Goal: Task Accomplishment & Management: Use online tool/utility

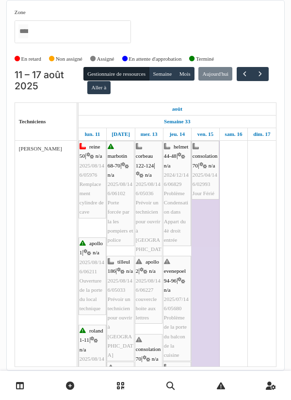
scroll to position [309, 0]
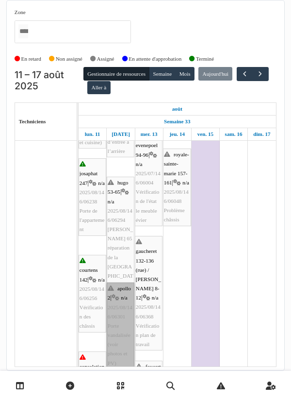
click at [119, 328] on link "apollo 2 | n/a 2025/08/146/06301 Porte vandalisée (voir photos et PV)" at bounding box center [121, 325] width 28 height 87
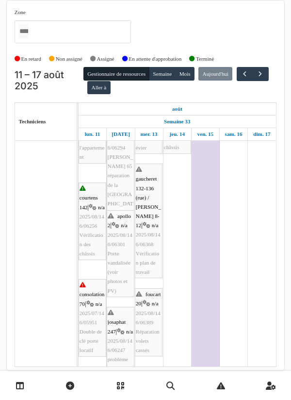
scroll to position [370, 0]
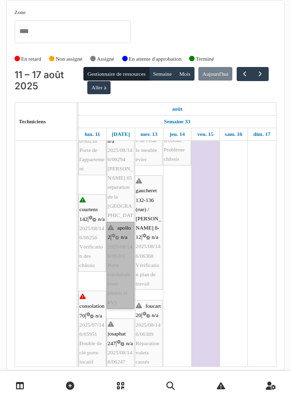
click at [120, 223] on link "apollo 2 | n/a 2025/08/146/06301 Porte vandalisée (voir photos et PV)" at bounding box center [121, 265] width 28 height 87
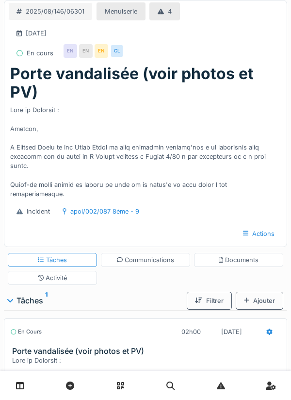
click at [266, 333] on div at bounding box center [269, 332] width 23 height 18
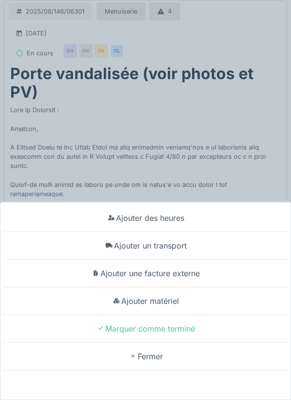
click at [171, 249] on div "Ajouter un transport" at bounding box center [145, 246] width 286 height 28
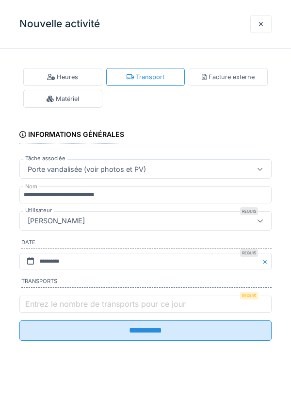
click at [46, 304] on label "Entrez le nombre de transports pour ce jour" at bounding box center [105, 304] width 164 height 12
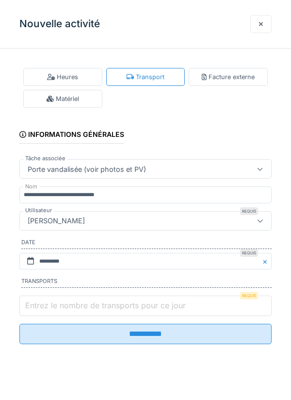
click at [46, 304] on input "Entrez le nombre de transports pour ce jour" at bounding box center [145, 305] width 252 height 20
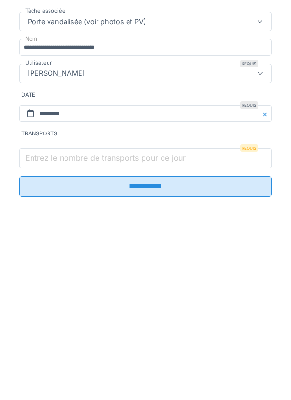
scroll to position [35, 0]
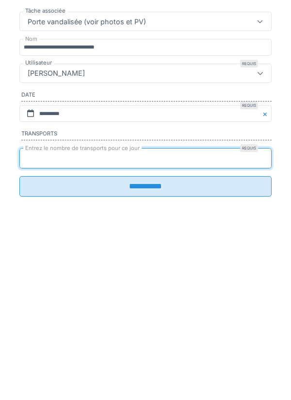
type input "*"
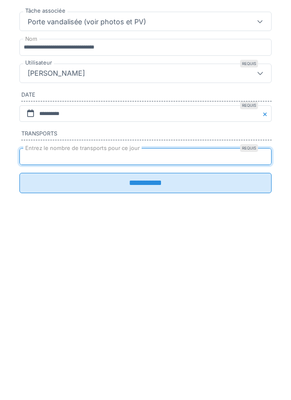
click at [142, 339] on input "**********" at bounding box center [145, 330] width 252 height 20
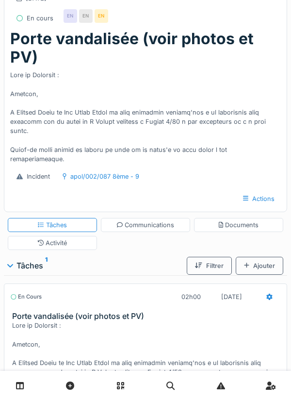
click at [267, 297] on icon at bounding box center [270, 296] width 6 height 6
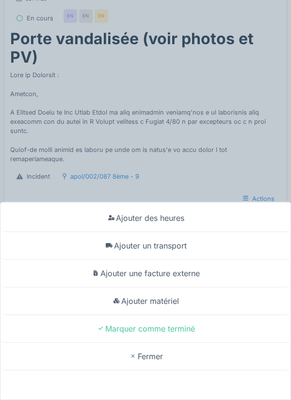
click at [161, 304] on div "Ajouter matériel" at bounding box center [145, 301] width 286 height 28
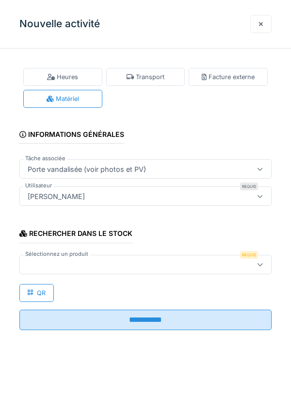
click at [74, 260] on div at bounding box center [129, 264] width 211 height 11
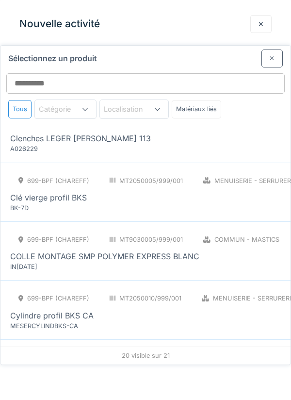
click at [267, 49] on div at bounding box center [271, 58] width 21 height 18
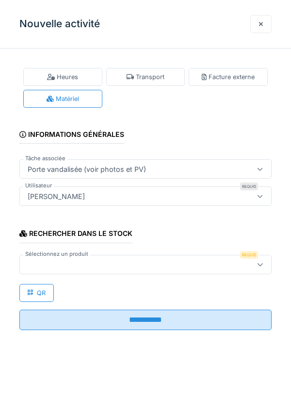
click at [92, 260] on div at bounding box center [129, 264] width 211 height 11
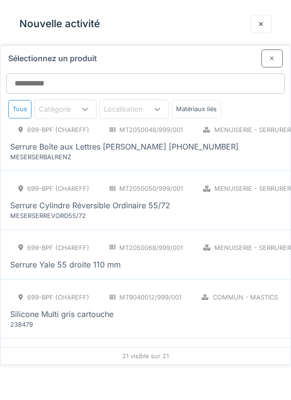
scroll to position [887, 0]
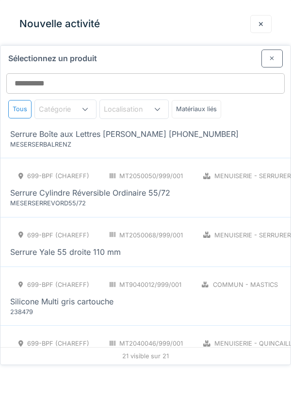
click at [274, 54] on div at bounding box center [272, 58] width 5 height 9
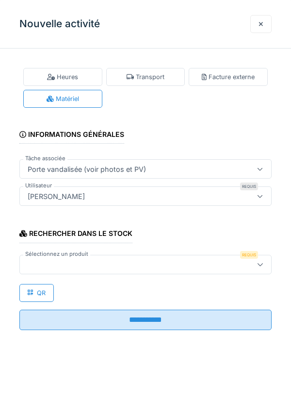
click at [189, 258] on div at bounding box center [145, 264] width 252 height 19
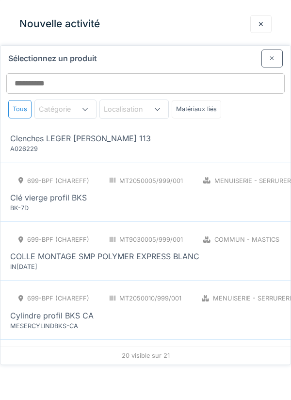
click at [272, 49] on div at bounding box center [271, 58] width 21 height 18
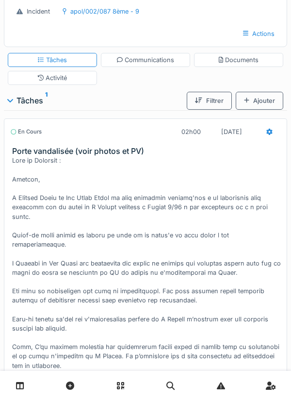
scroll to position [46, 0]
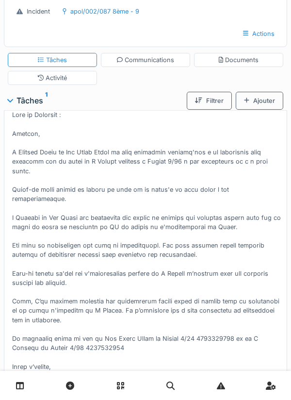
click at [153, 377] on div "Stop" at bounding box center [145, 387] width 271 height 20
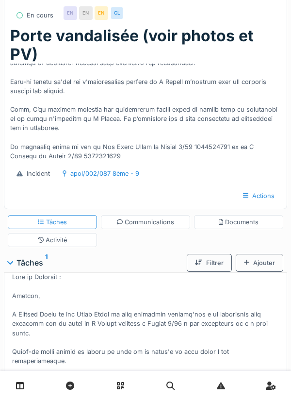
scroll to position [0, 0]
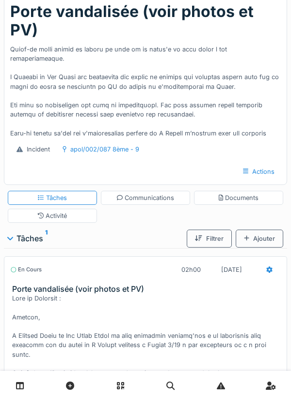
scroll to position [86, 0]
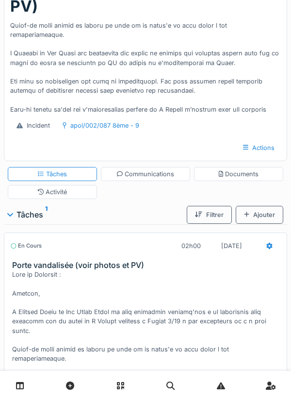
click at [273, 248] on div at bounding box center [269, 246] width 23 height 18
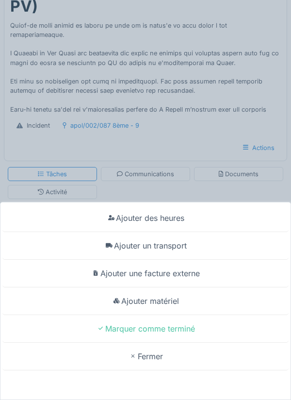
click at [142, 208] on div "Ajouter des heures Ajouter un transport Ajouter une facture externe Ajouter mat…" at bounding box center [145, 200] width 291 height 400
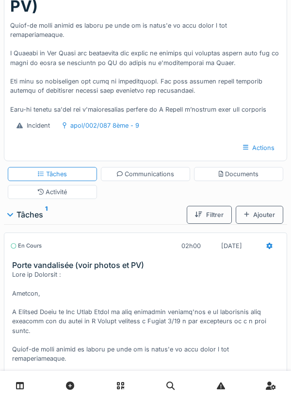
click at [58, 192] on div "Activité" at bounding box center [53, 191] width 30 height 9
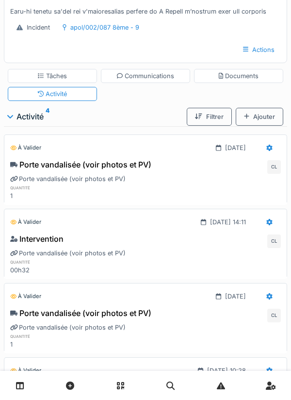
scroll to position [223, 0]
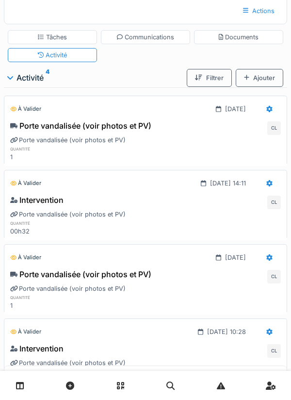
click at [266, 185] on icon at bounding box center [269, 183] width 6 height 6
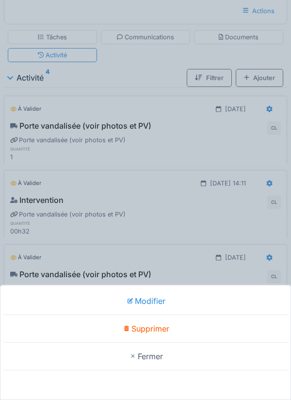
click at [154, 333] on div "Supprimer" at bounding box center [145, 329] width 286 height 28
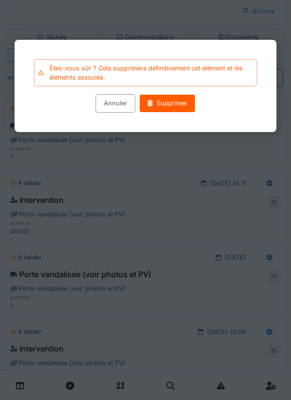
click at [174, 102] on div "Supprimer" at bounding box center [167, 104] width 56 height 18
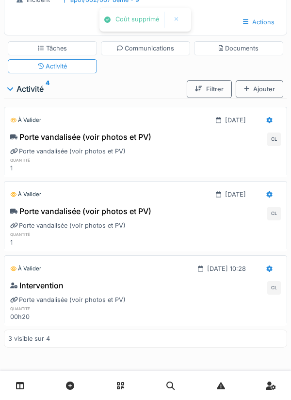
scroll to position [211, 0]
click at [263, 123] on div at bounding box center [269, 120] width 23 height 18
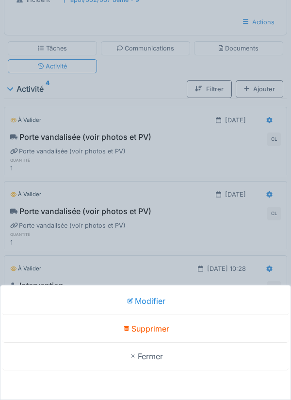
click at [176, 159] on div "Modifier Supprimer Fermer" at bounding box center [145, 200] width 291 height 400
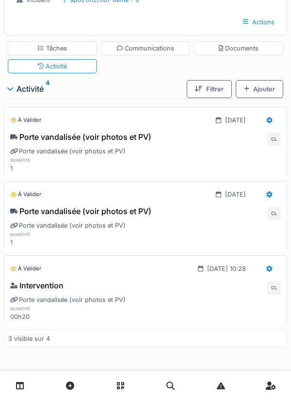
click at [69, 50] on div "Tâches" at bounding box center [52, 48] width 89 height 14
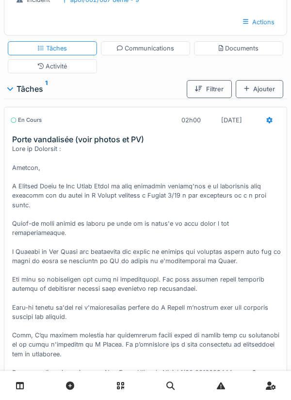
click at [264, 124] on div at bounding box center [269, 120] width 23 height 18
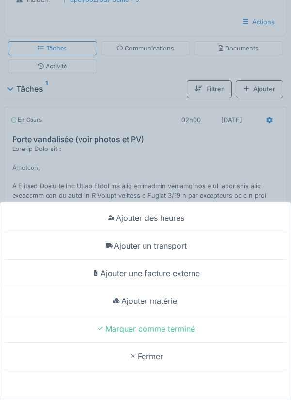
click at [172, 220] on div "Ajouter des heures" at bounding box center [145, 218] width 286 height 28
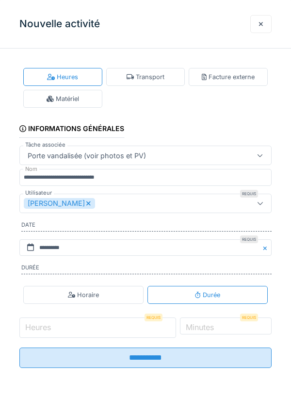
click at [66, 330] on input "Heures" at bounding box center [97, 327] width 157 height 20
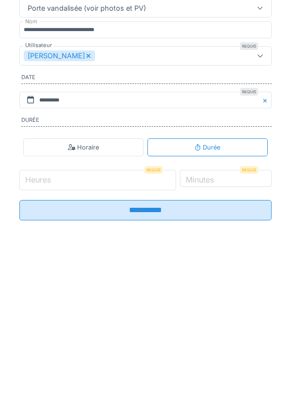
scroll to position [258, 0]
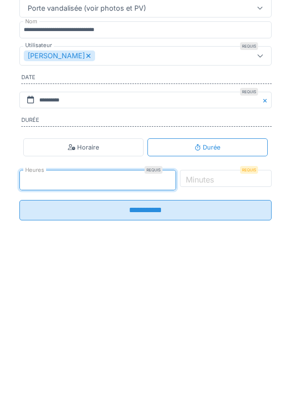
type input "*"
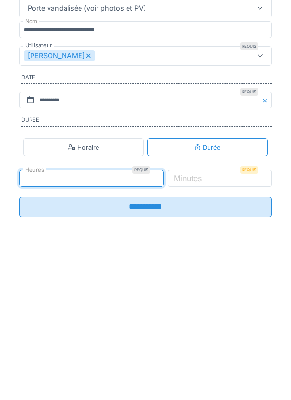
click at [204, 331] on label "Minutes" at bounding box center [188, 326] width 32 height 12
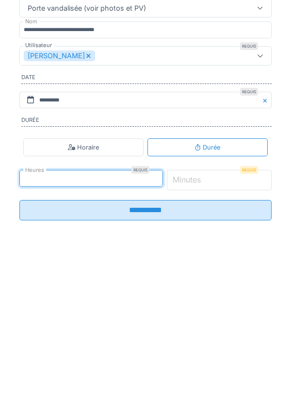
click at [219, 331] on input "*" at bounding box center [219, 327] width 105 height 20
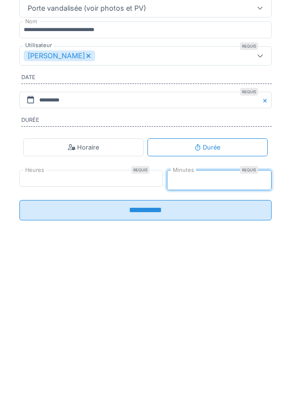
type input "**"
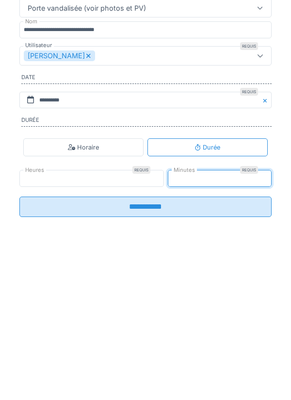
click at [160, 362] on input "**********" at bounding box center [145, 354] width 252 height 20
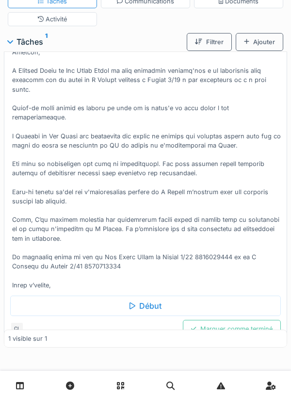
scroll to position [0, 0]
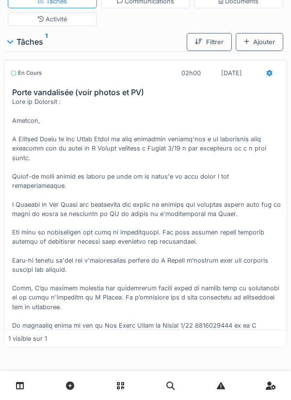
click at [65, 19] on div "Activité" at bounding box center [53, 19] width 30 height 9
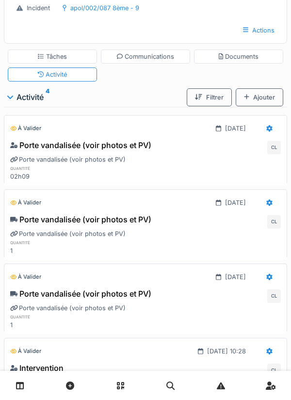
scroll to position [201, 0]
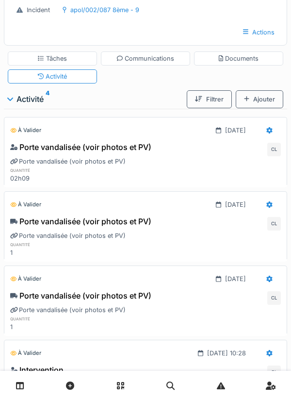
click at [267, 130] on icon at bounding box center [270, 130] width 6 height 6
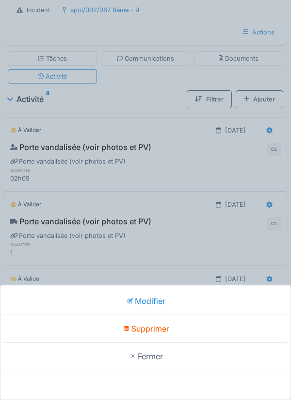
click at [136, 156] on div "Modifier Supprimer Fermer" at bounding box center [145, 200] width 291 height 400
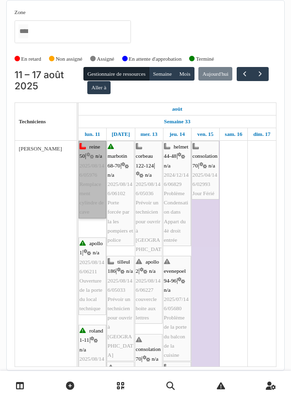
click at [91, 185] on link "reine 50 | n/a 2025/08/146/05976 Remplacement cylindre de cave" at bounding box center [93, 180] width 28 height 78
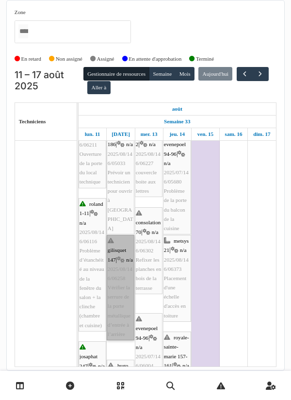
click at [120, 276] on link "gilisquet 147 | n/a 2025/08/146/06258 Vérifier la serrure de la porte métalliqu…" at bounding box center [121, 287] width 28 height 105
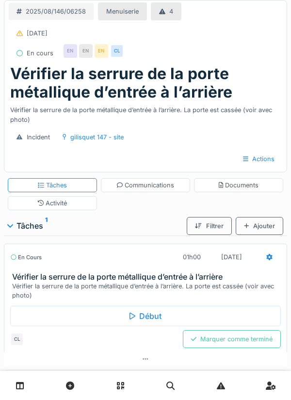
click at [150, 316] on div "Début" at bounding box center [145, 316] width 271 height 20
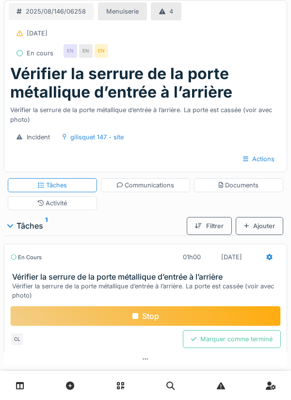
click at [141, 314] on div "Stop" at bounding box center [145, 316] width 271 height 20
